Goal: Task Accomplishment & Management: Complete application form

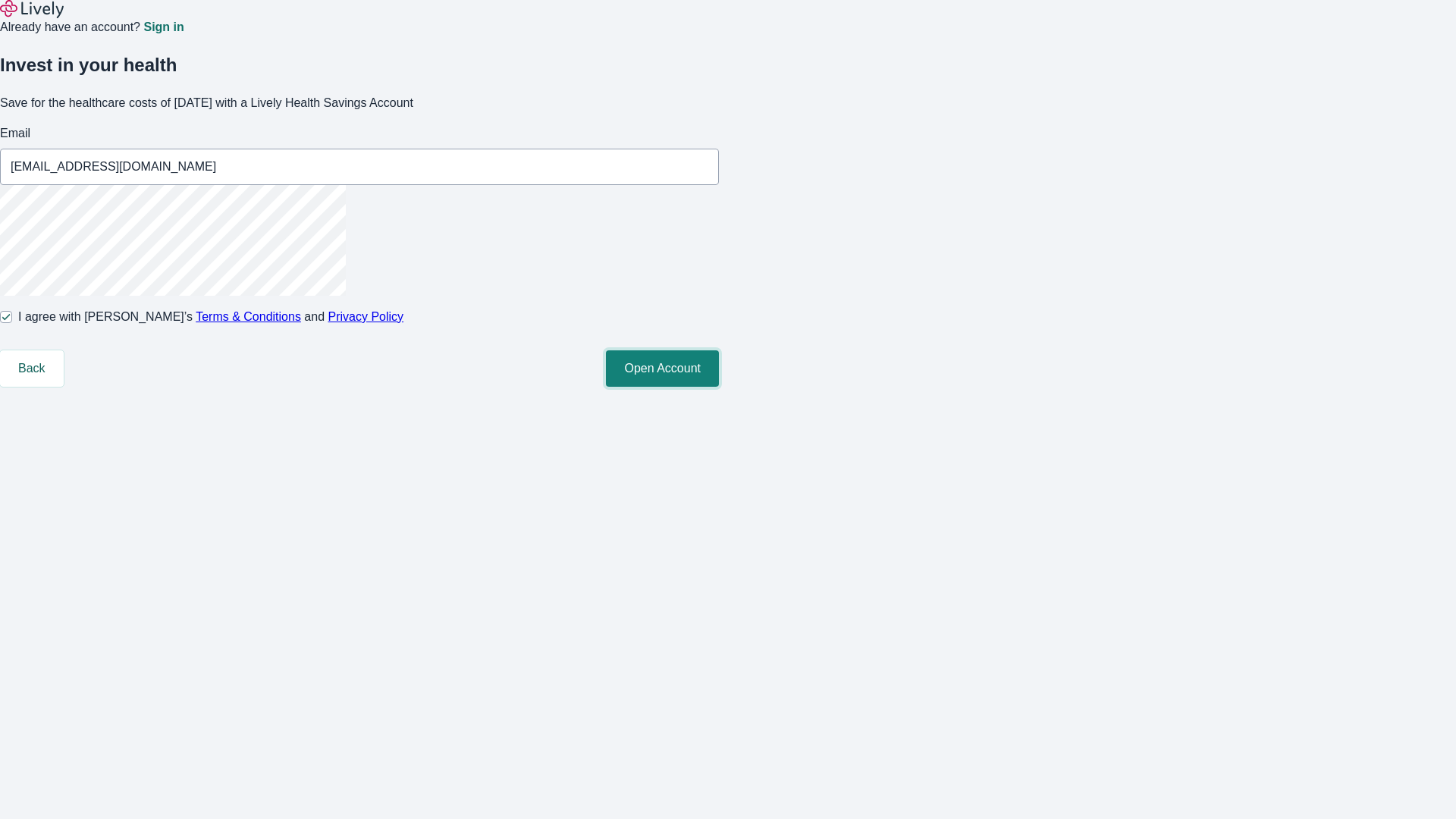
click at [719, 387] on button "Open Account" at bounding box center [662, 369] width 113 height 37
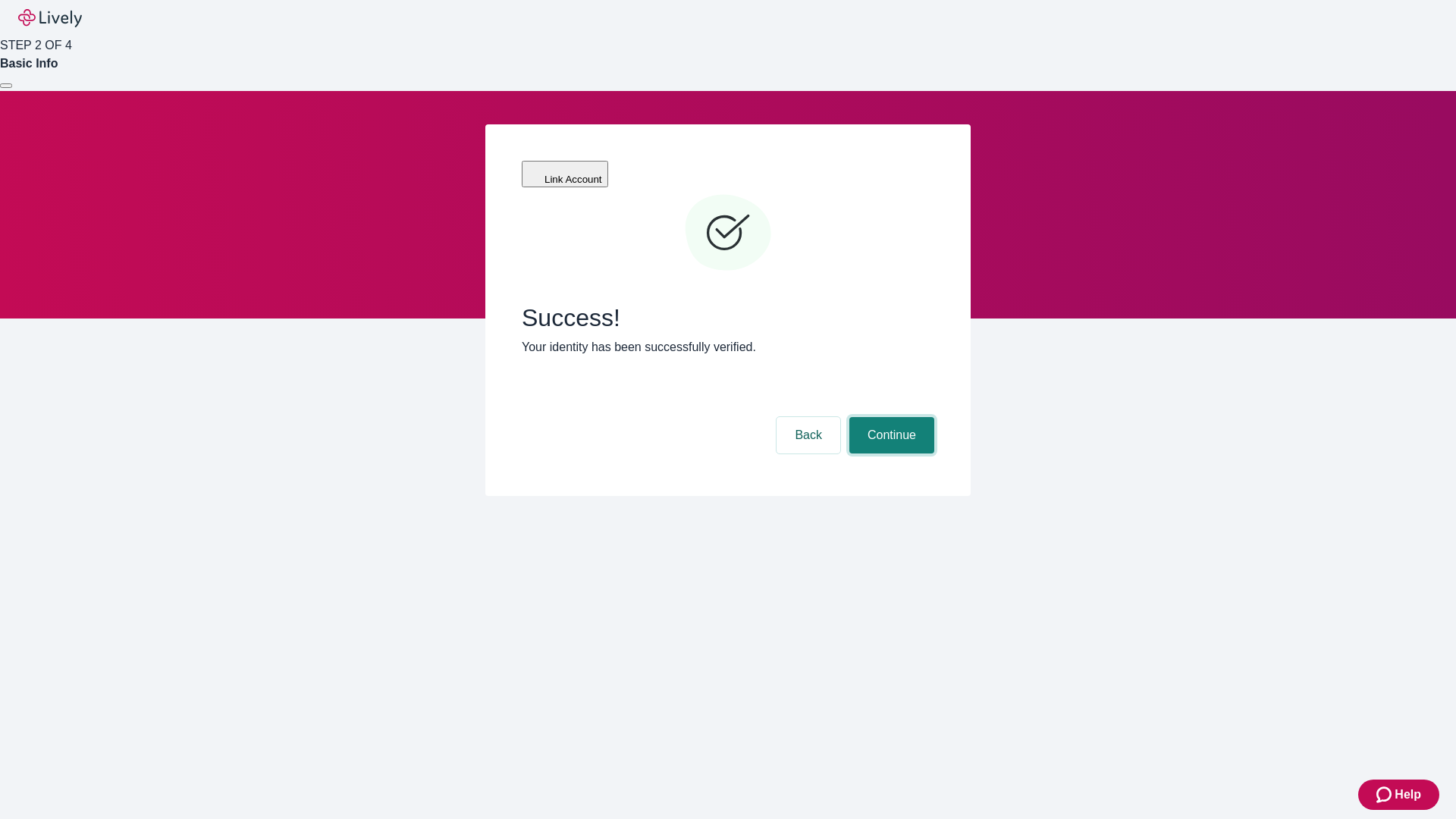
click at [889, 417] on button "Continue" at bounding box center [892, 436] width 85 height 37
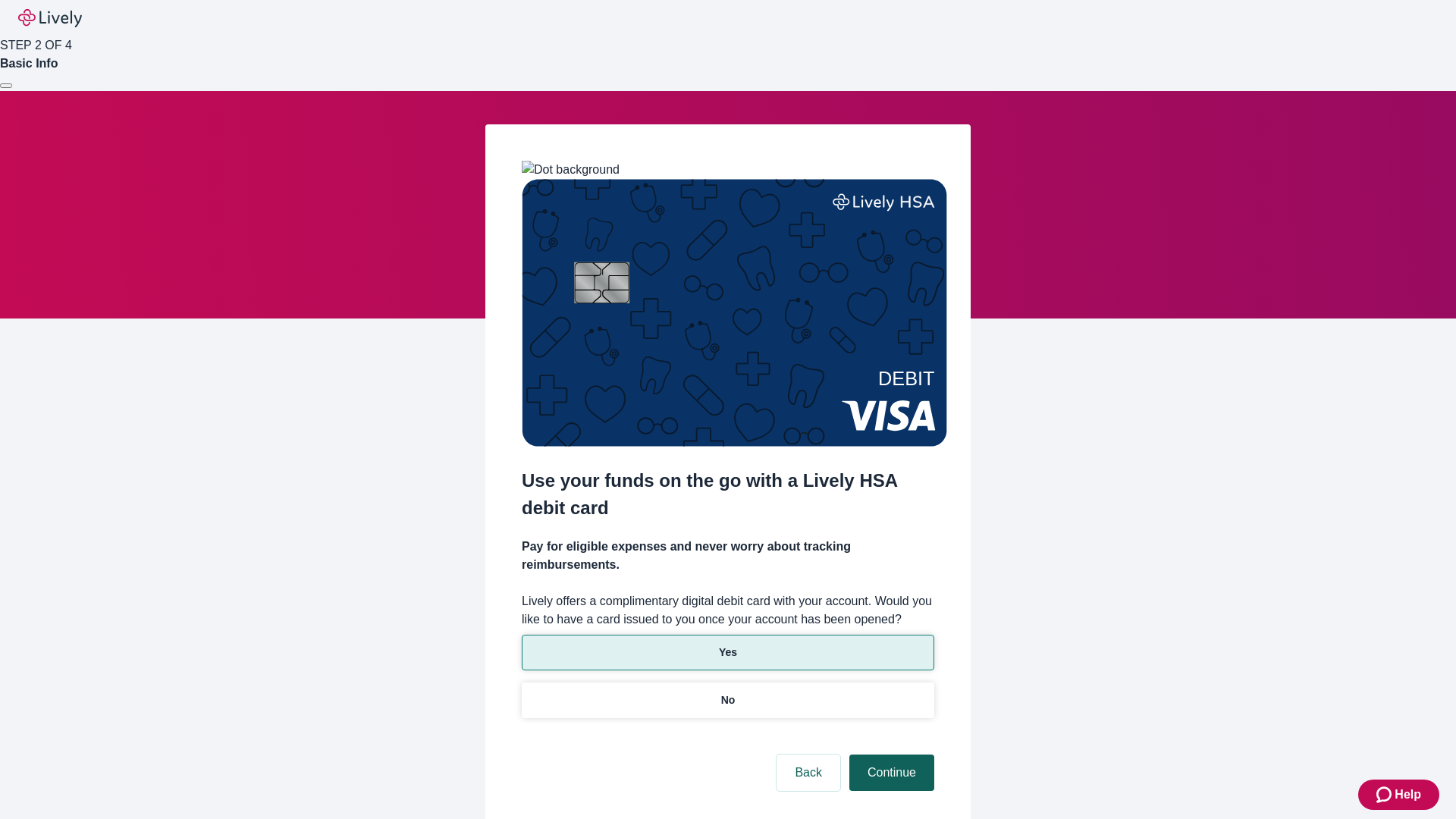
click at [727, 644] on p "Yes" at bounding box center [728, 652] width 18 height 16
click at [889, 755] on button "Continue" at bounding box center [892, 773] width 85 height 37
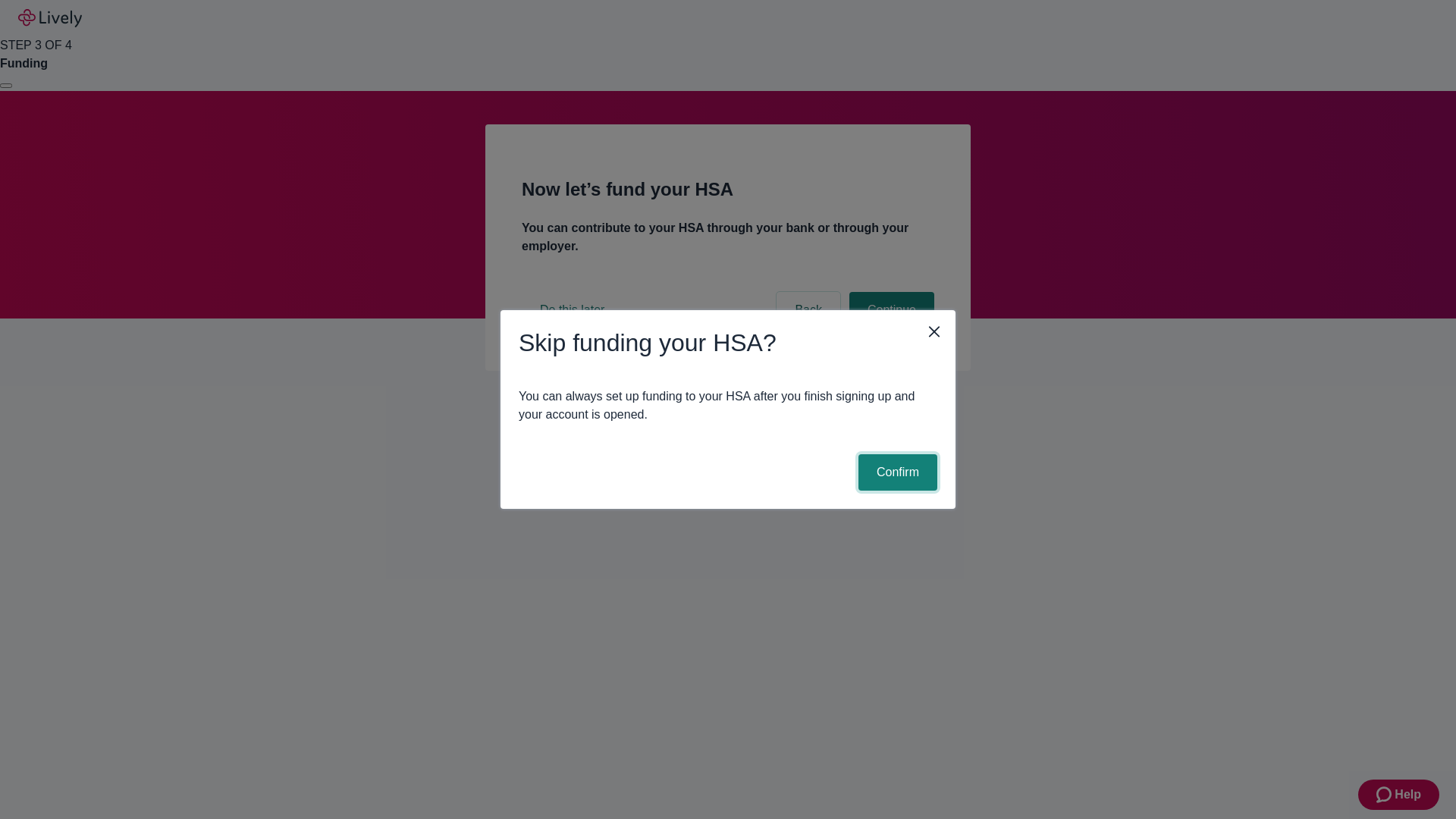
click at [895, 472] on button "Confirm" at bounding box center [897, 472] width 79 height 37
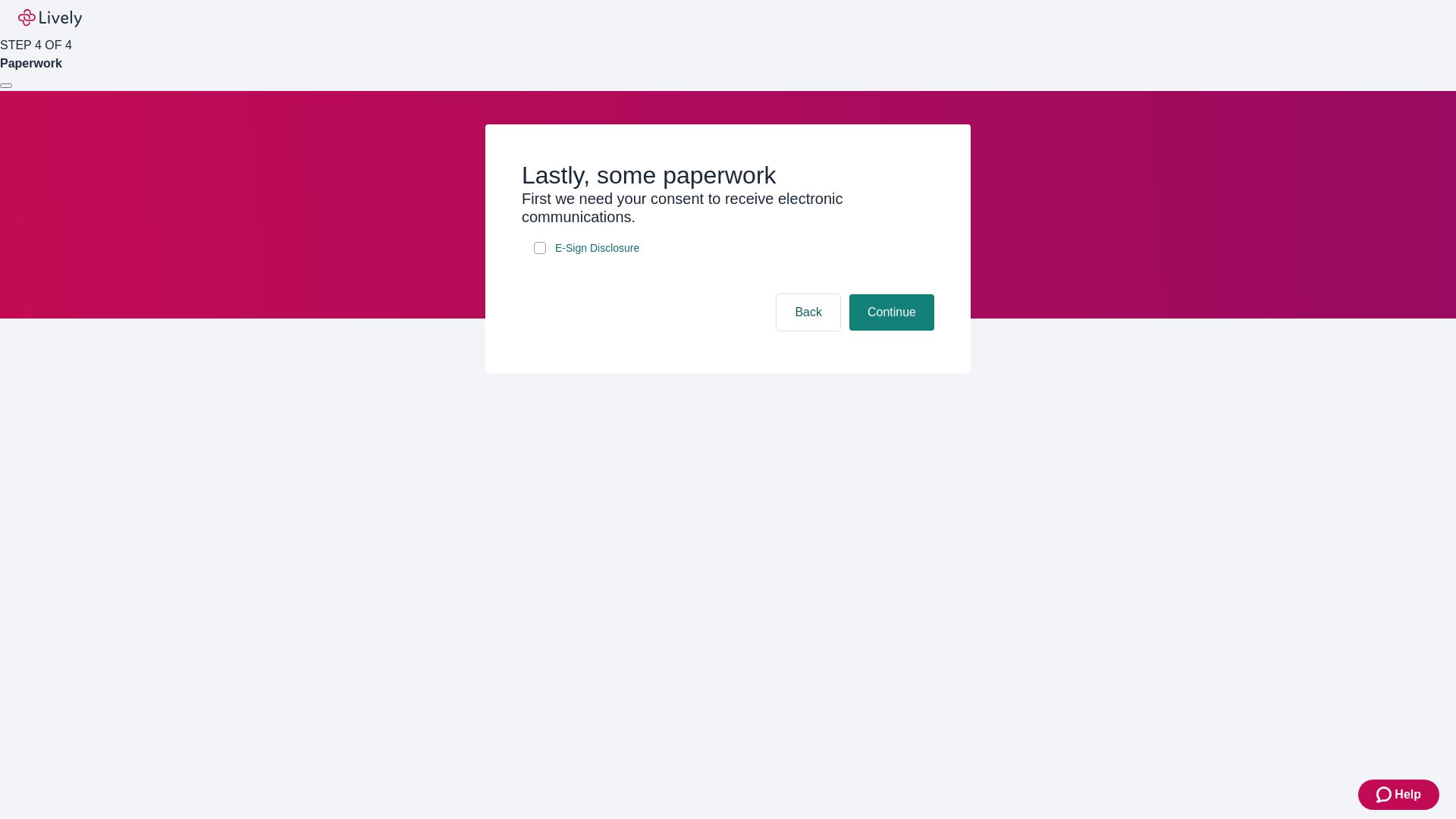
click at [540, 254] on input "E-Sign Disclosure" at bounding box center [540, 248] width 12 height 12
checkbox input "true"
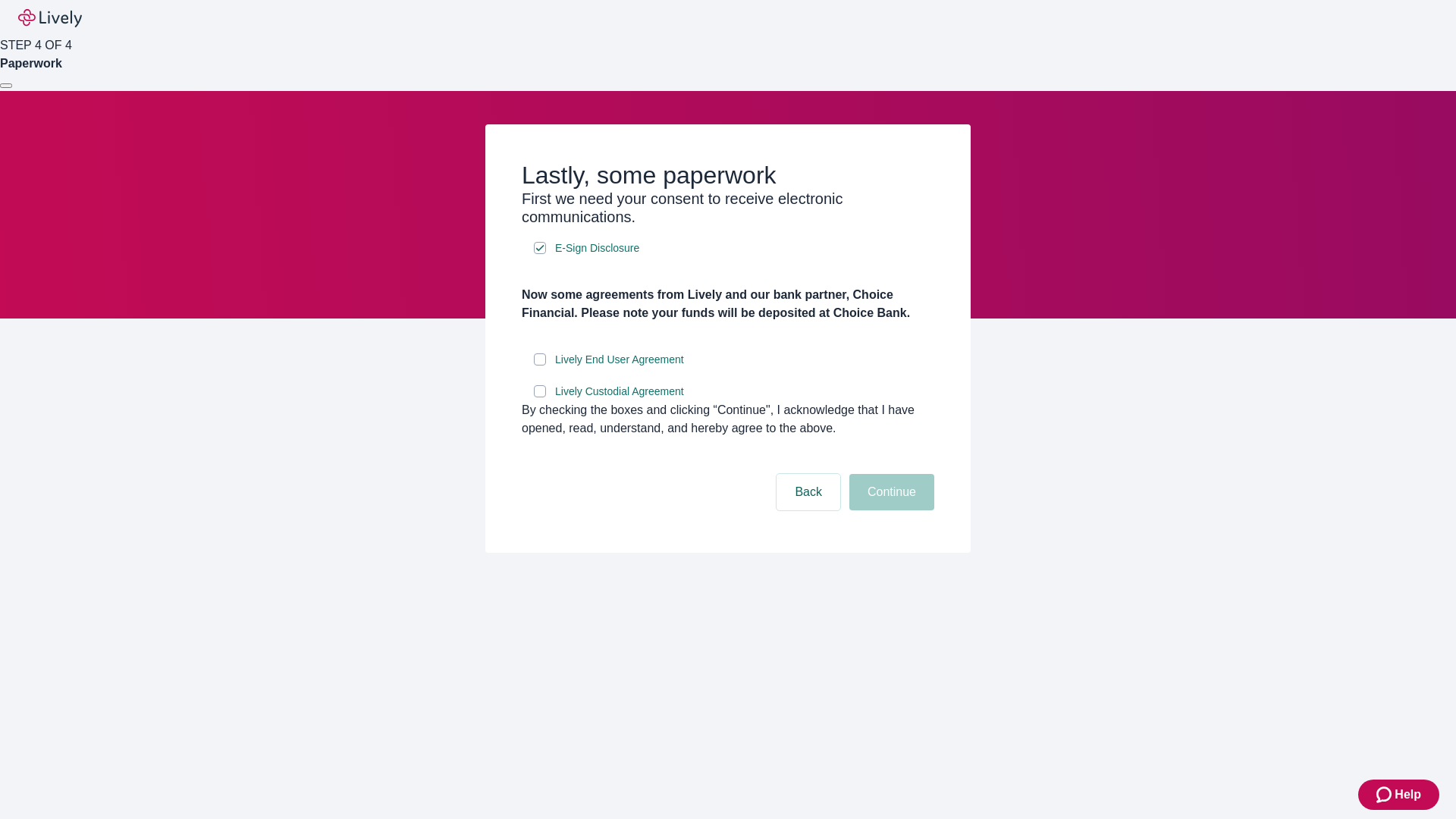
click at [540, 365] on input "Lively End User Agreement" at bounding box center [540, 359] width 12 height 12
checkbox input "true"
click at [540, 397] on input "Lively Custodial Agreement" at bounding box center [540, 391] width 12 height 12
checkbox input "true"
click at [889, 510] on button "Continue" at bounding box center [892, 492] width 85 height 37
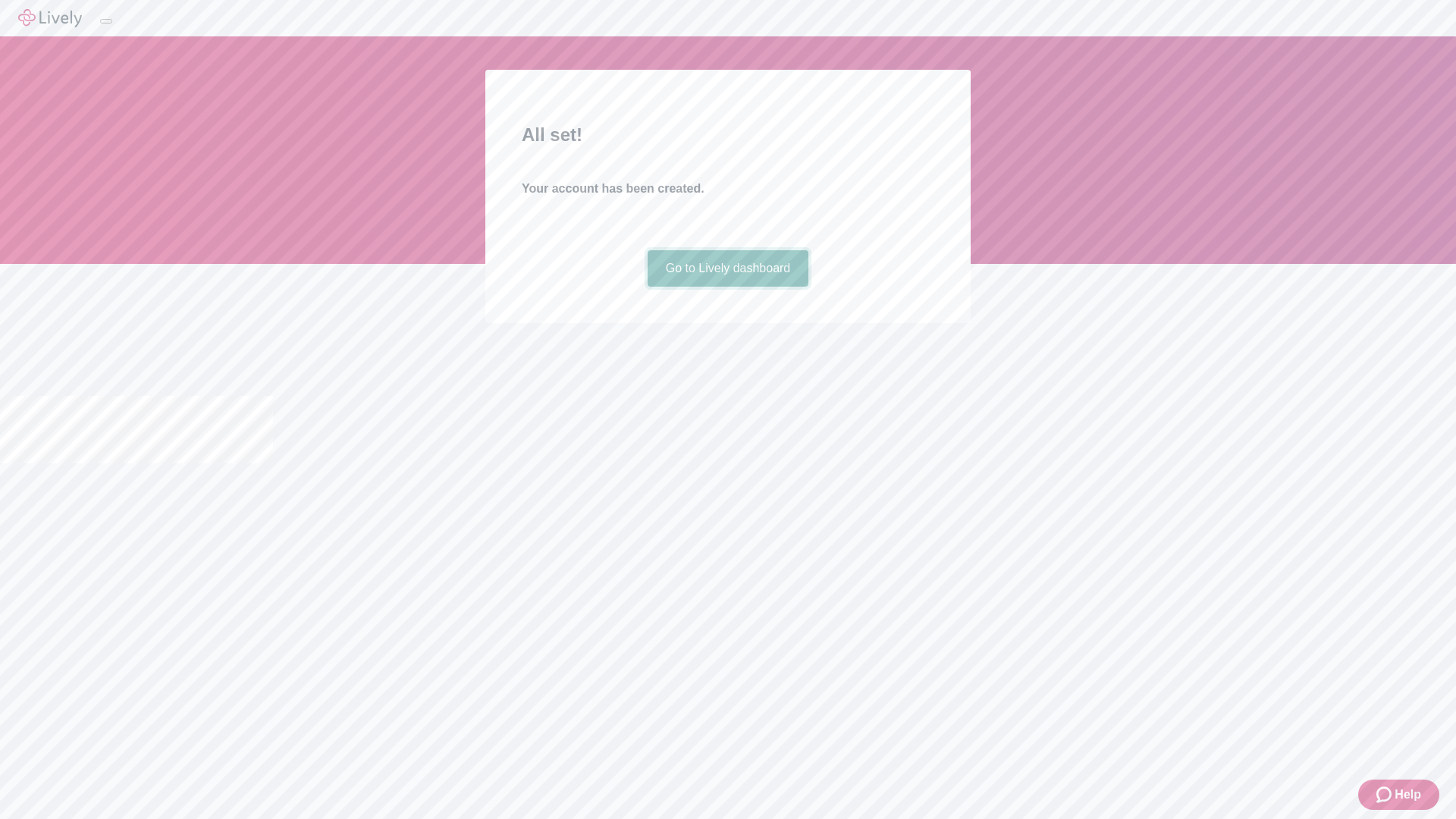
click at [727, 287] on link "Go to Lively dashboard" at bounding box center [728, 269] width 162 height 37
